Goal: Information Seeking & Learning: Learn about a topic

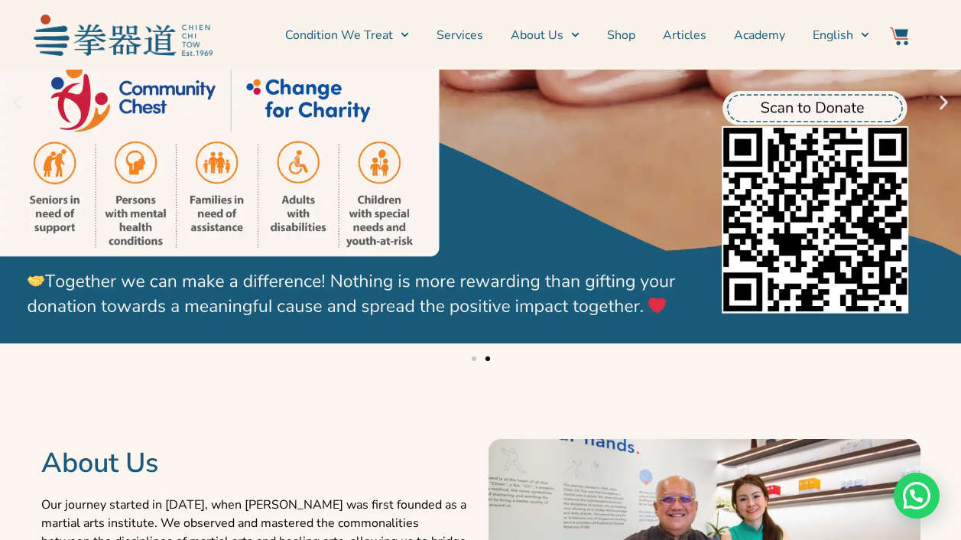
scroll to position [382, 0]
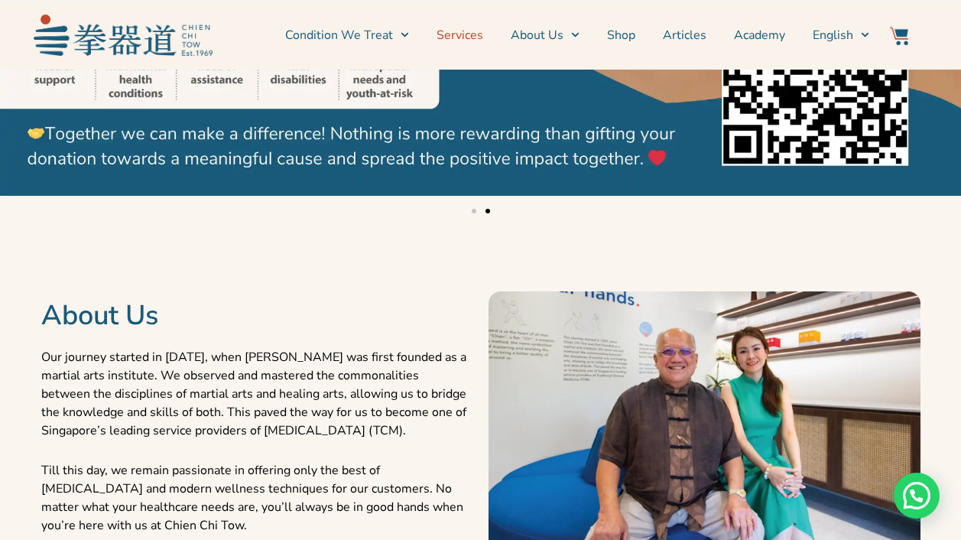
click at [483, 32] on link "Services" at bounding box center [459, 35] width 47 height 38
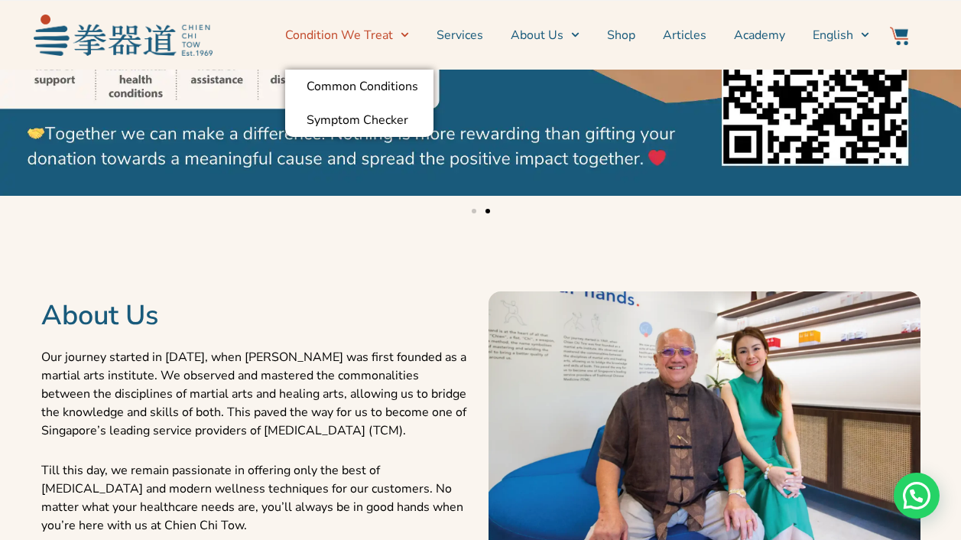
click at [407, 19] on link "Condition We Treat" at bounding box center [347, 35] width 124 height 38
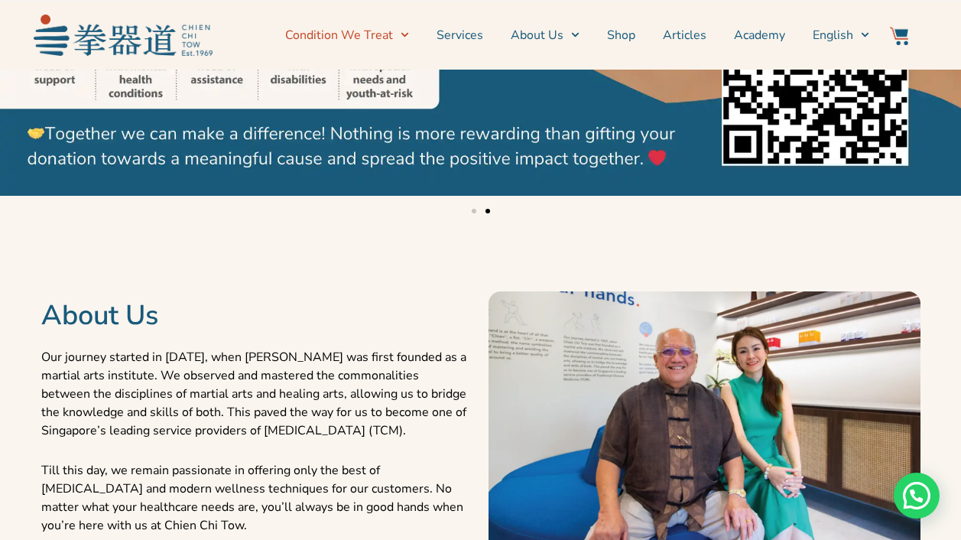
click at [386, 34] on link "Condition We Treat" at bounding box center [347, 35] width 124 height 38
click at [475, 40] on link "Services" at bounding box center [459, 35] width 47 height 38
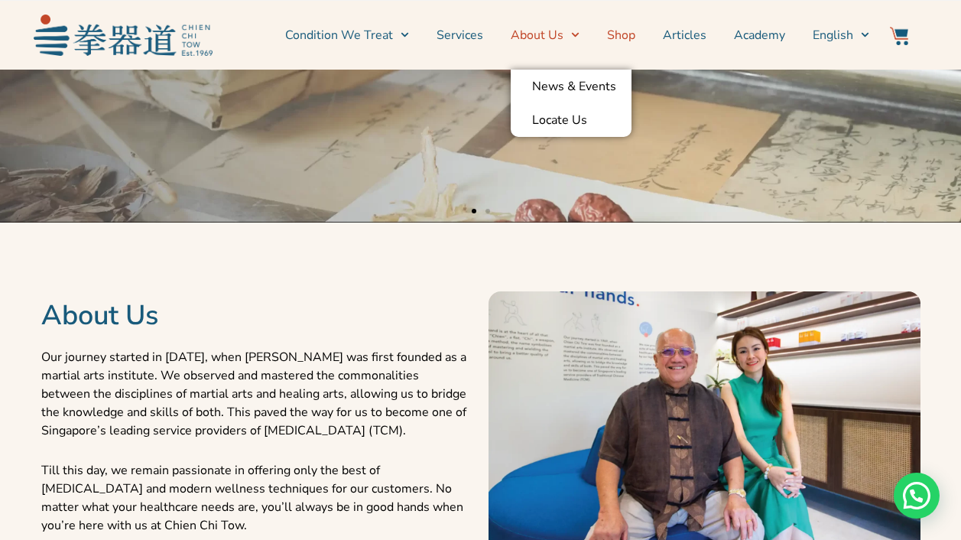
click at [631, 27] on link "Shop" at bounding box center [621, 35] width 28 height 38
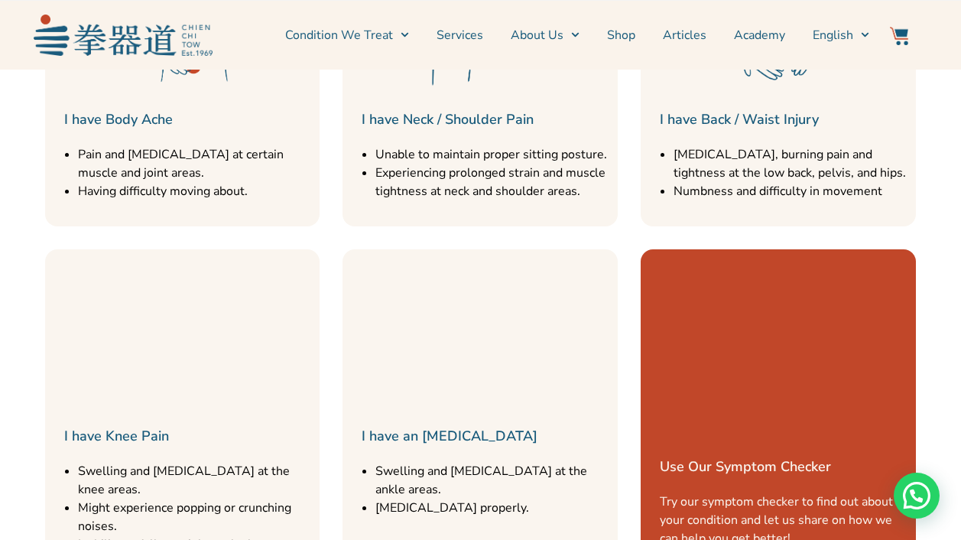
scroll to position [1911, 0]
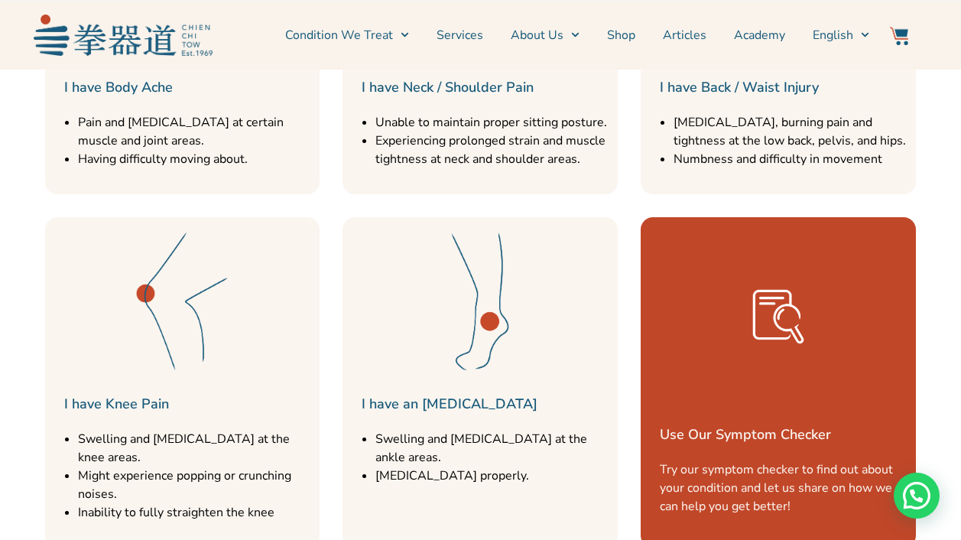
click at [499, 463] on ul "Swelling and [MEDICAL_DATA] at the ankle areas. [MEDICAL_DATA] properly." at bounding box center [492, 457] width 235 height 55
click at [499, 466] on li "[MEDICAL_DATA] properly." at bounding box center [492, 475] width 235 height 18
drag, startPoint x: 513, startPoint y: 447, endPoint x: 514, endPoint y: 465, distance: 18.4
click at [514, 466] on li "[MEDICAL_DATA] properly." at bounding box center [492, 475] width 235 height 18
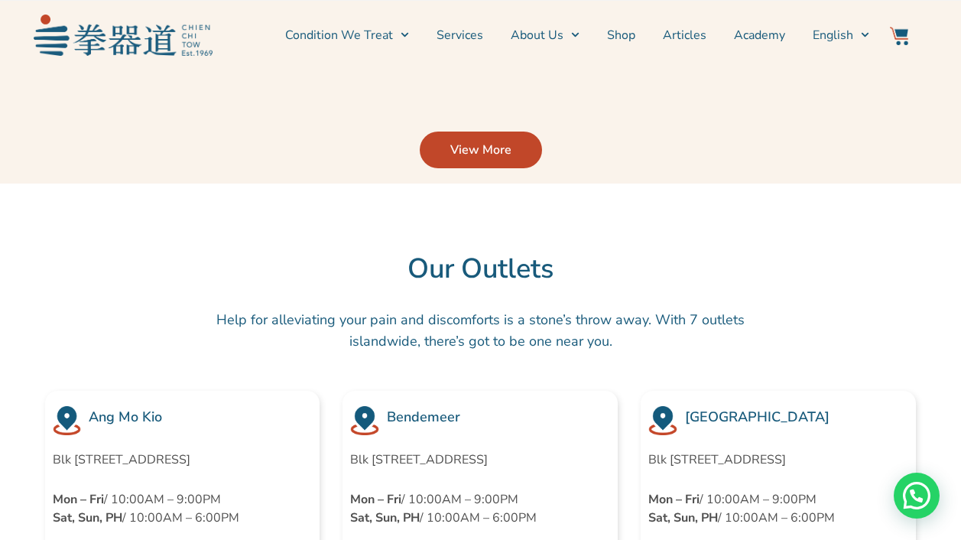
scroll to position [4051, 0]
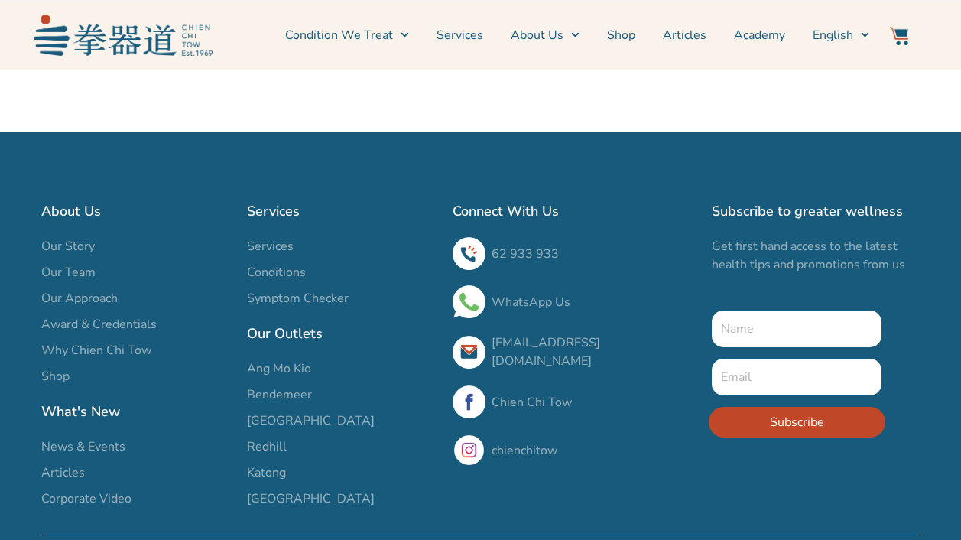
scroll to position [1264, 0]
